Goal: Task Accomplishment & Management: Manage account settings

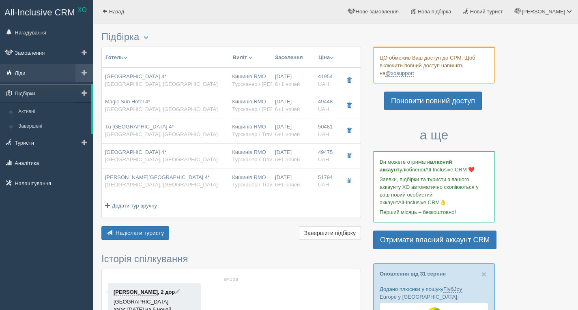
click at [37, 75] on link "Ліди" at bounding box center [46, 73] width 93 height 18
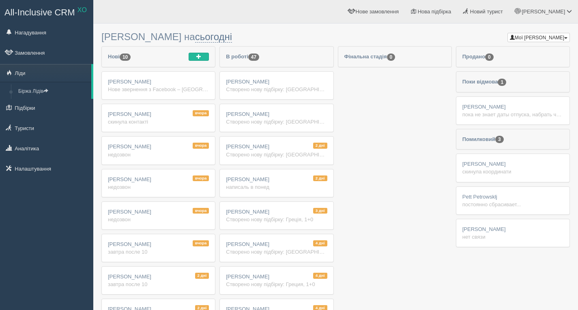
click at [161, 88] on div "Нове звернення з Facebook – Туреччина Ім'я: Шибко Аня Телефон: +380960622461 Ре…" at bounding box center [158, 90] width 101 height 8
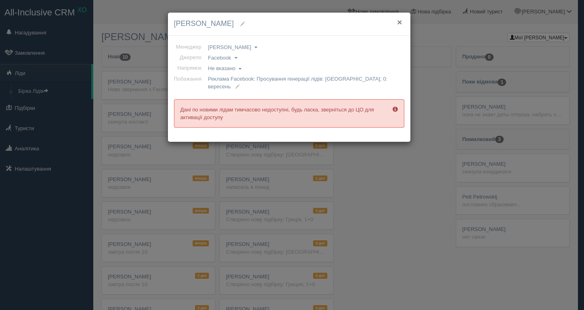
click at [397, 22] on button "×" at bounding box center [399, 22] width 5 height 9
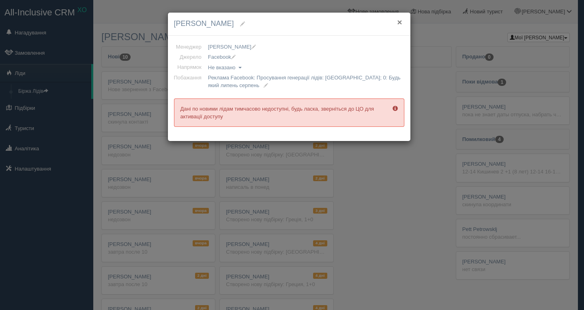
click at [400, 23] on button "×" at bounding box center [399, 22] width 5 height 9
